Goal: Task Accomplishment & Management: Manage account settings

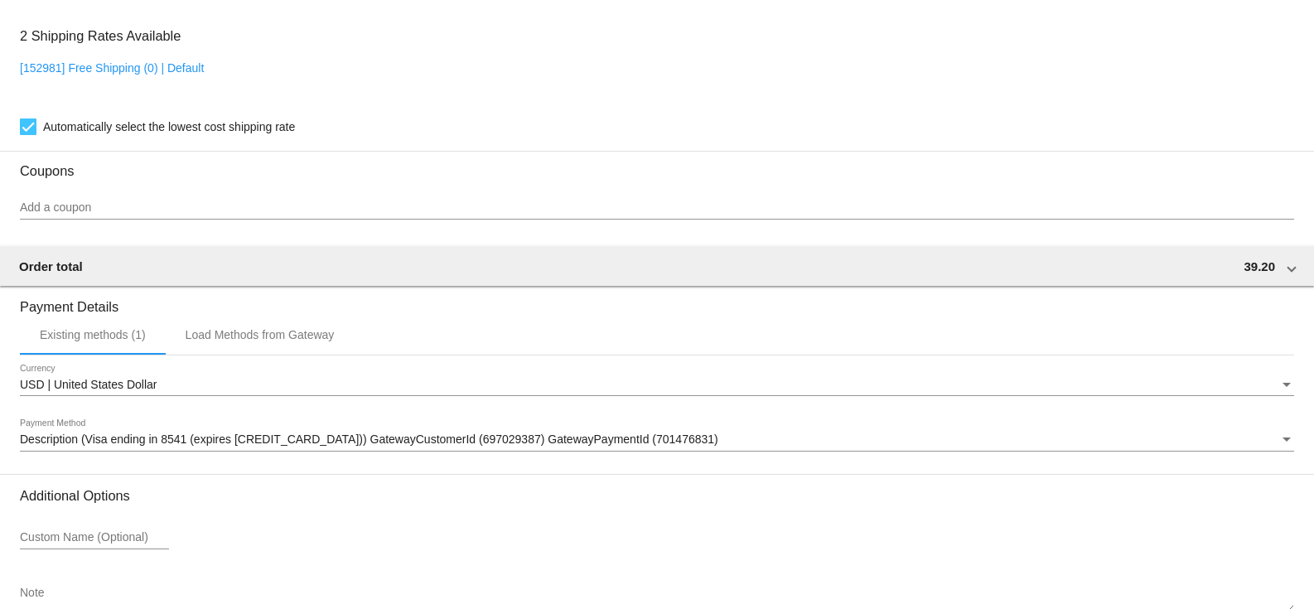
scroll to position [1411, 0]
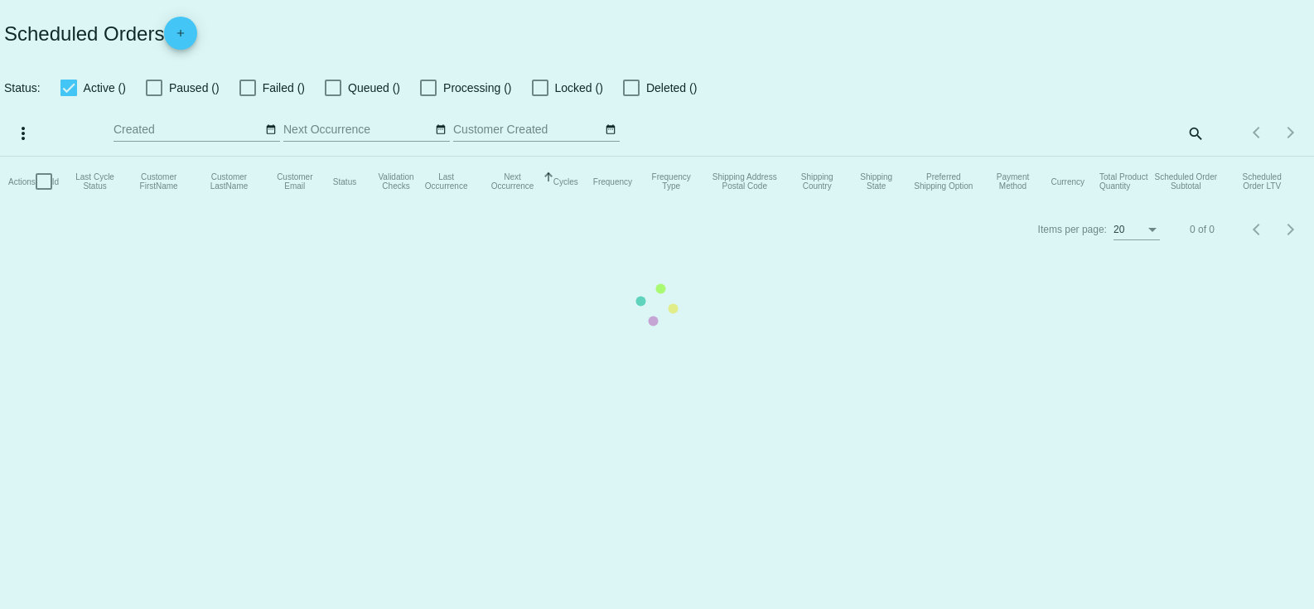
checkbox input "true"
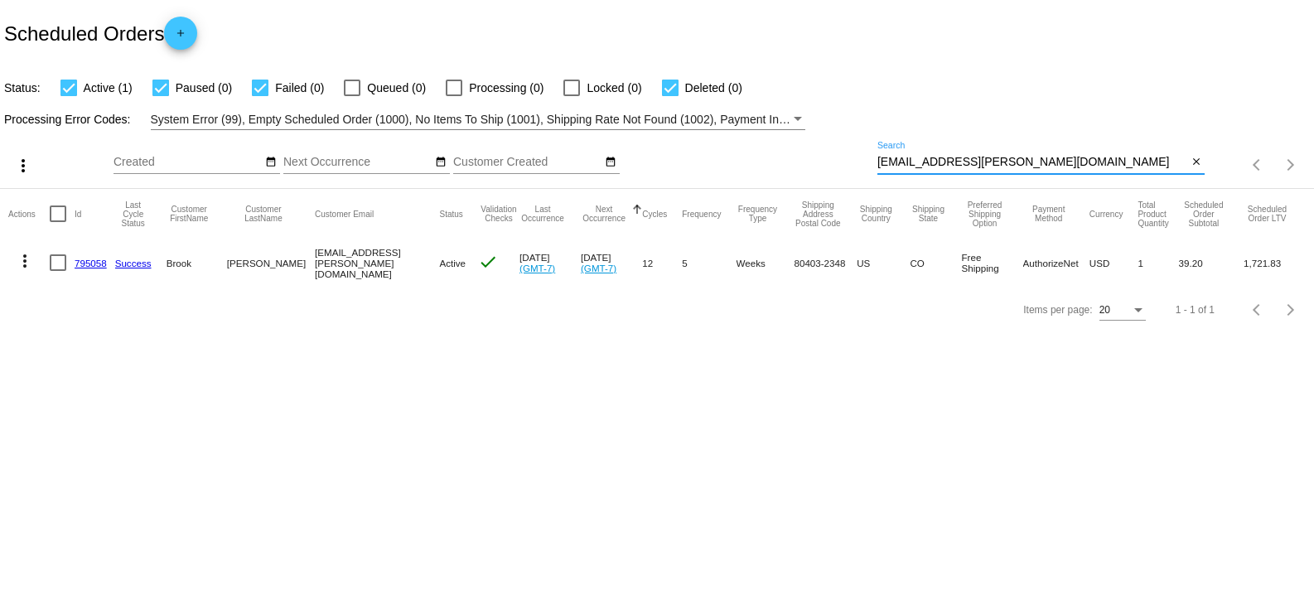
click at [1031, 158] on input "brook.cowin@gmail.com" at bounding box center [1032, 162] width 310 height 13
paste input "ellemmgee@charter.net"
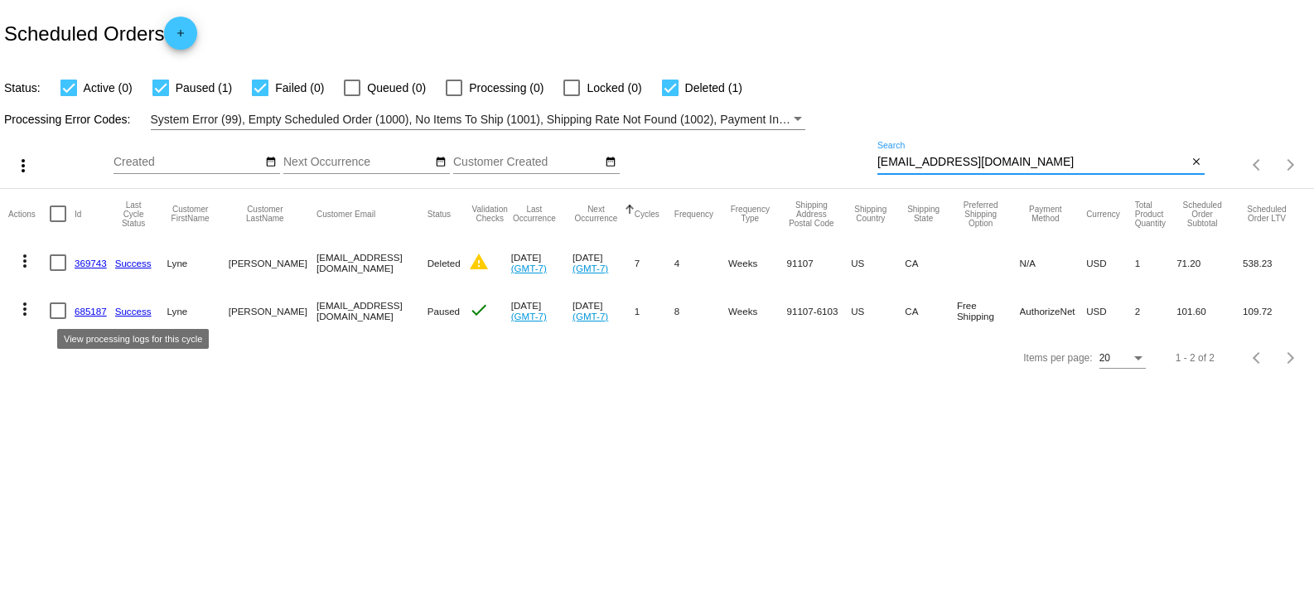
type input "ellemmgee@charter.net"
click at [131, 315] on link "Success" at bounding box center [133, 311] width 36 height 11
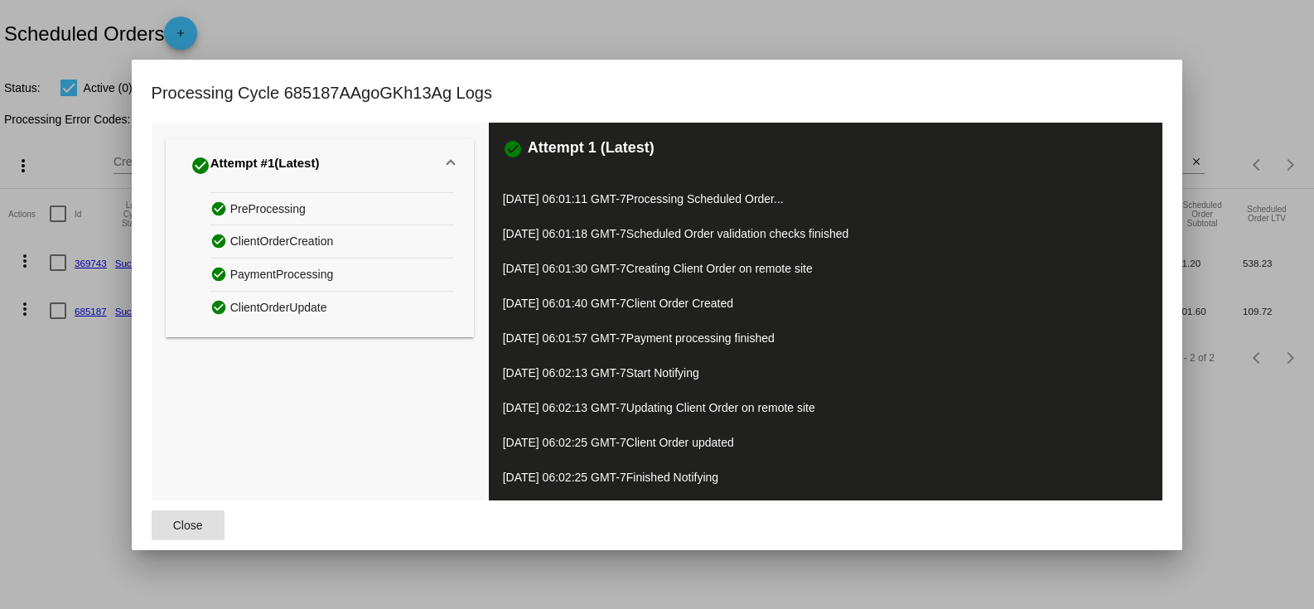
click at [93, 365] on div at bounding box center [657, 304] width 1314 height 609
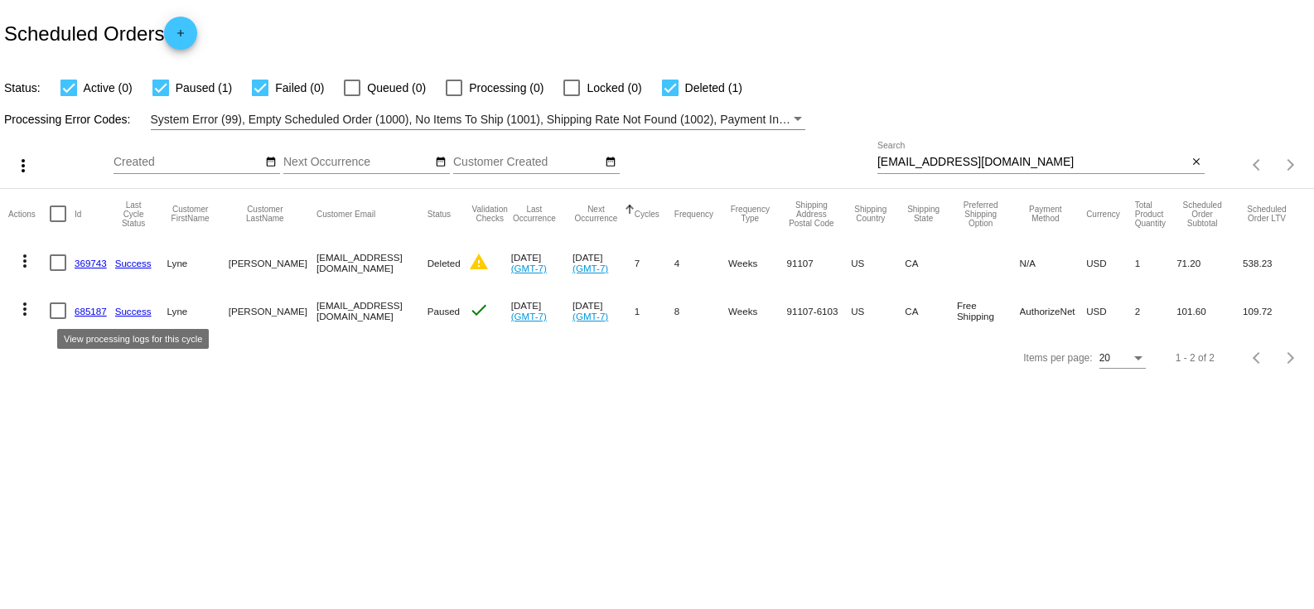
click at [82, 305] on mat-cell "685187" at bounding box center [95, 311] width 41 height 48
click at [98, 315] on link "685187" at bounding box center [91, 311] width 32 height 11
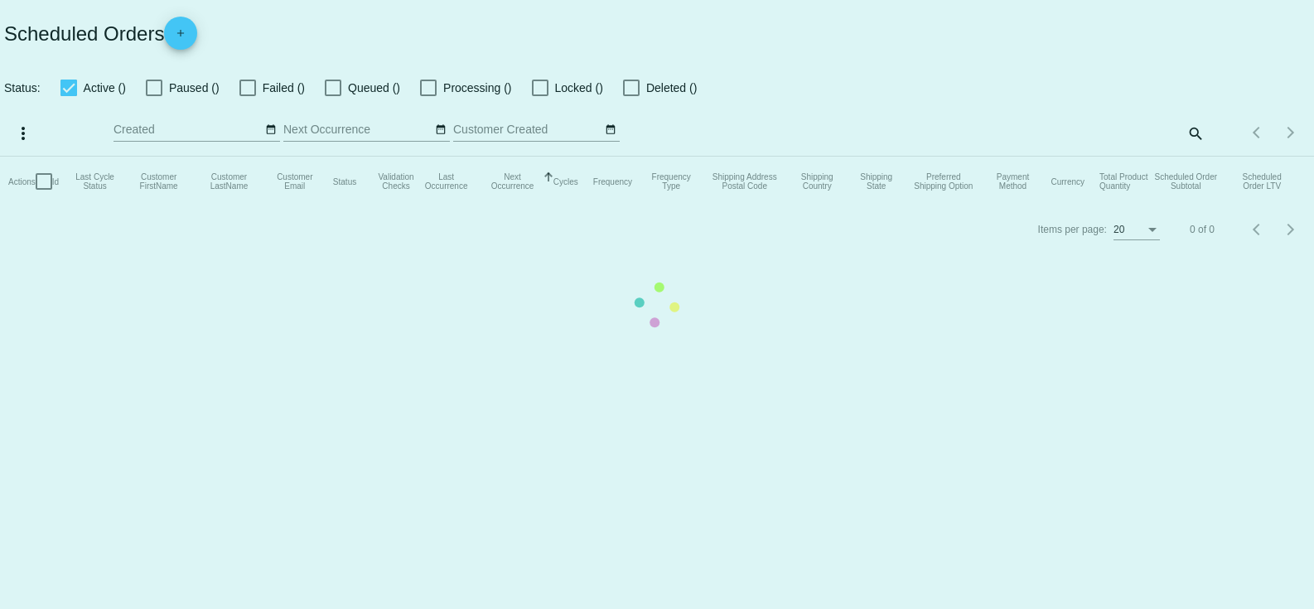
checkbox input "true"
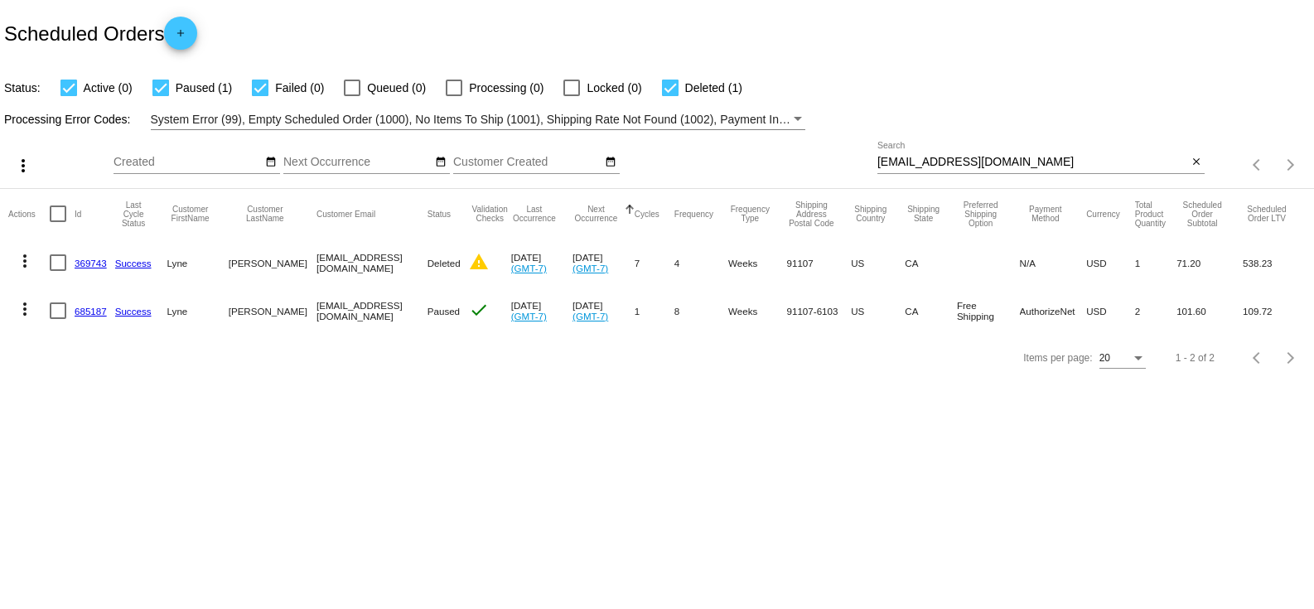
click at [93, 258] on link "369743" at bounding box center [91, 263] width 32 height 11
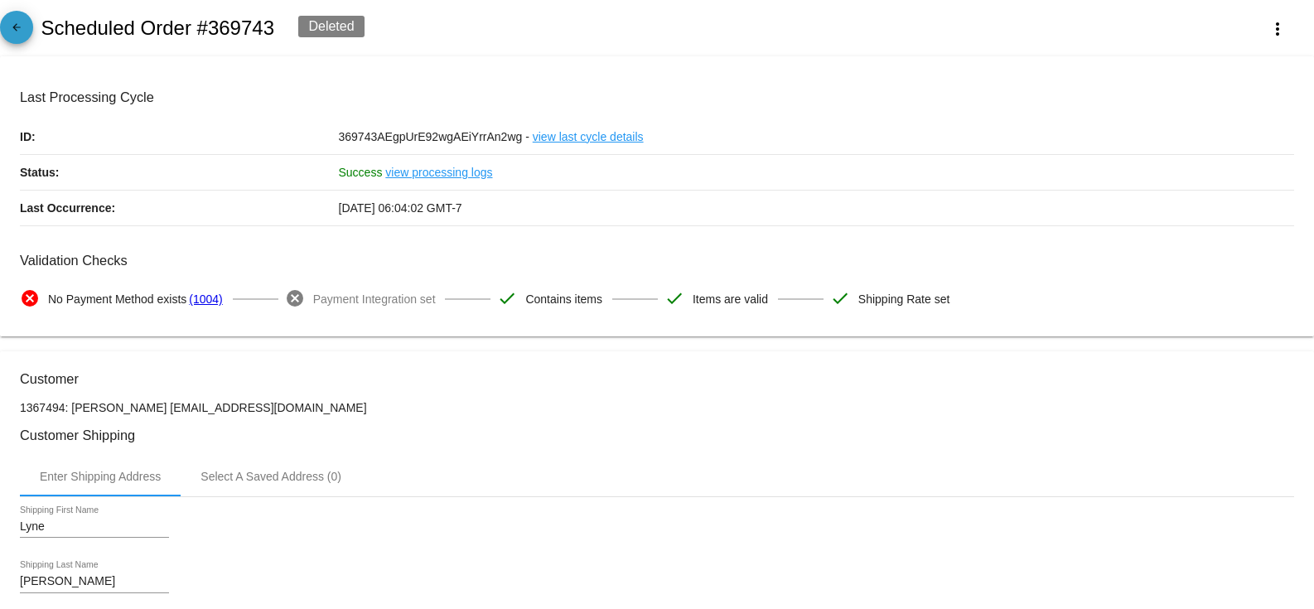
click at [18, 27] on mat-icon "arrow_back" at bounding box center [17, 32] width 20 height 20
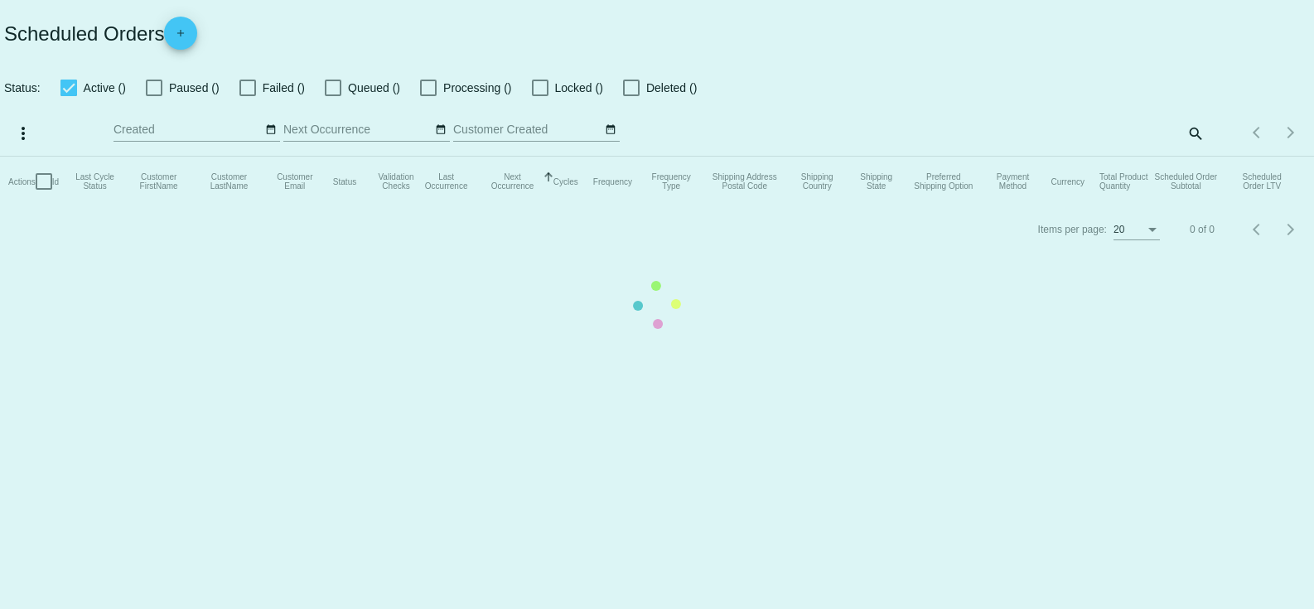
checkbox input "true"
